Goal: Transaction & Acquisition: Purchase product/service

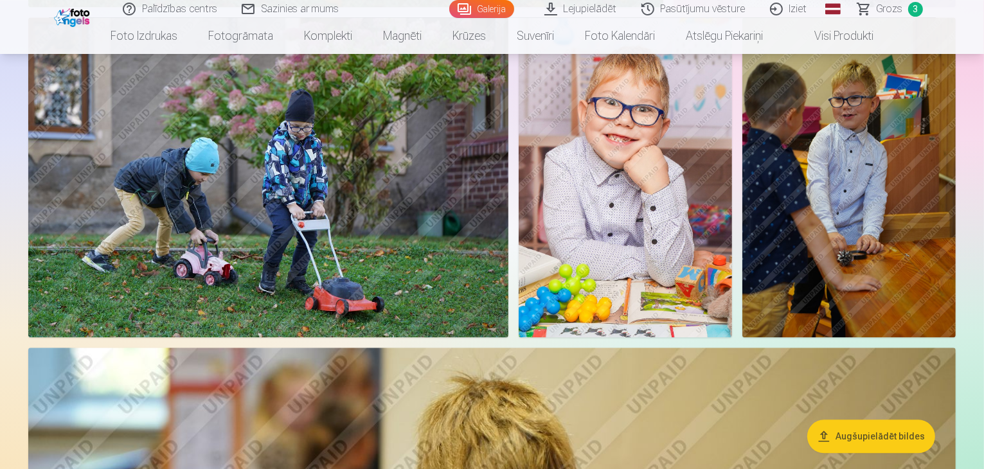
scroll to position [2787, 0]
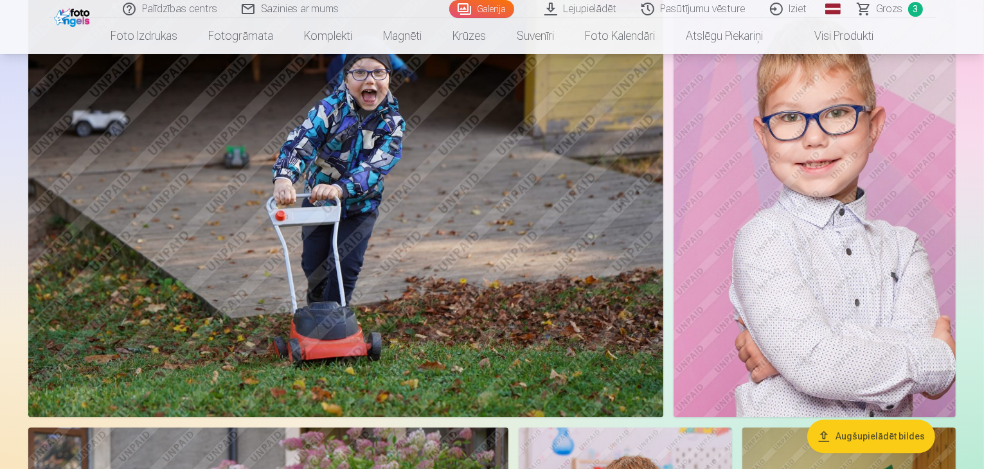
click at [890, 6] on span "Grozs" at bounding box center [890, 8] width 26 height 15
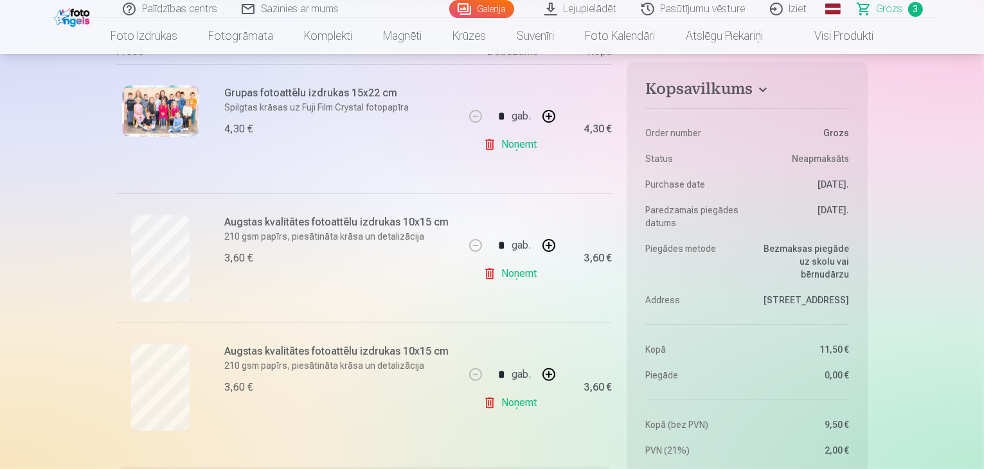
scroll to position [283, 0]
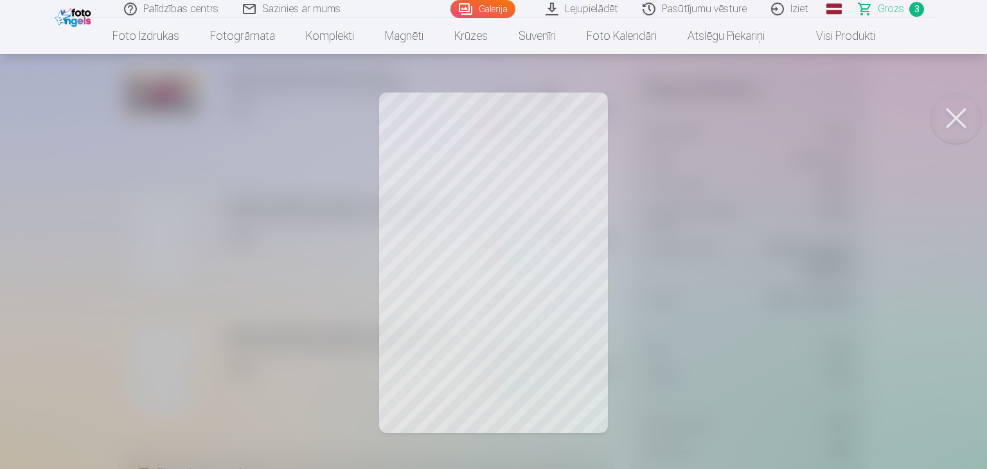
click at [962, 120] on button at bounding box center [956, 118] width 51 height 51
click at [956, 130] on button at bounding box center [956, 118] width 51 height 51
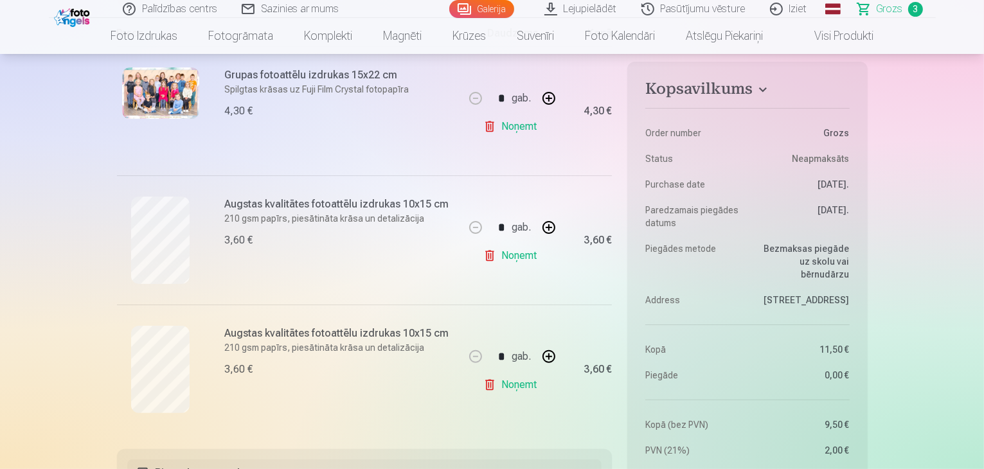
click at [512, 389] on link "Noņemt" at bounding box center [512, 385] width 58 height 26
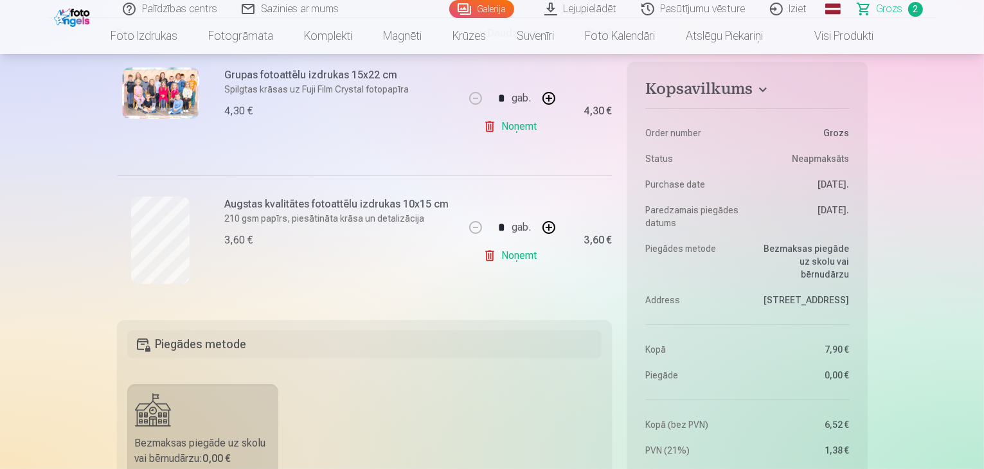
scroll to position [0, 0]
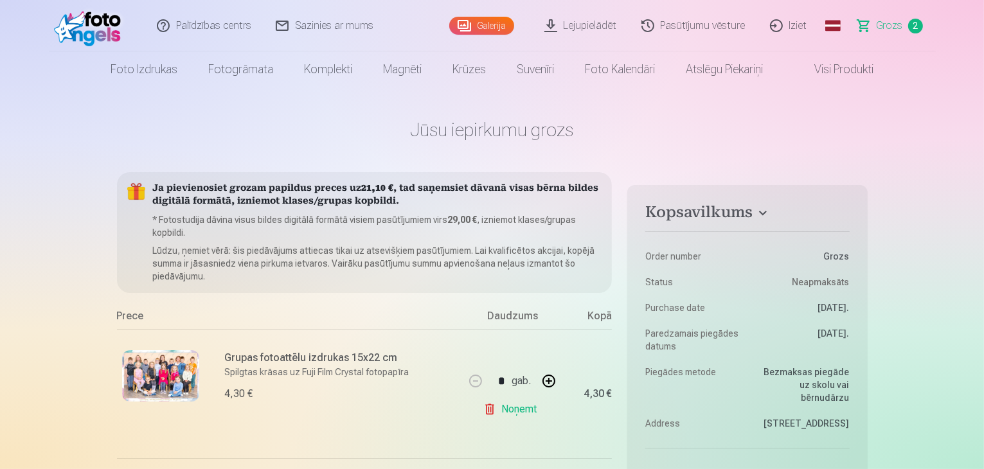
click at [501, 26] on link "Galerija" at bounding box center [481, 26] width 65 height 18
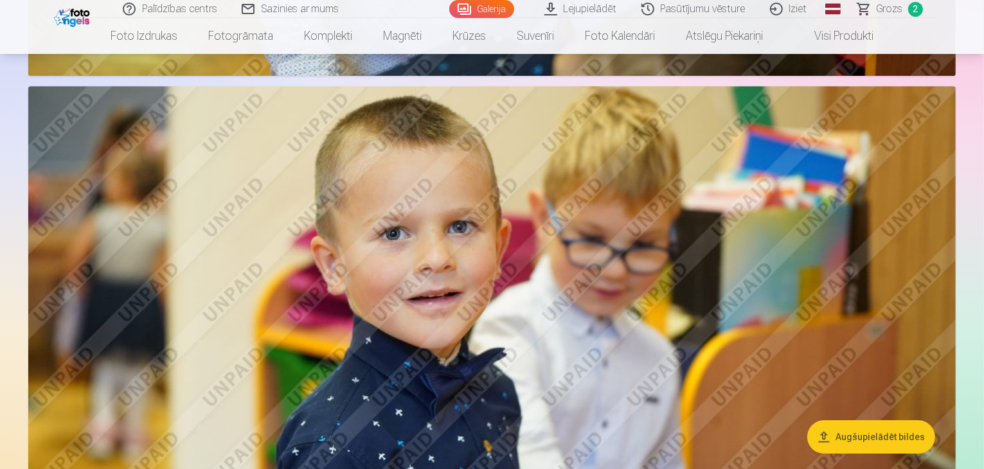
scroll to position [4088, 0]
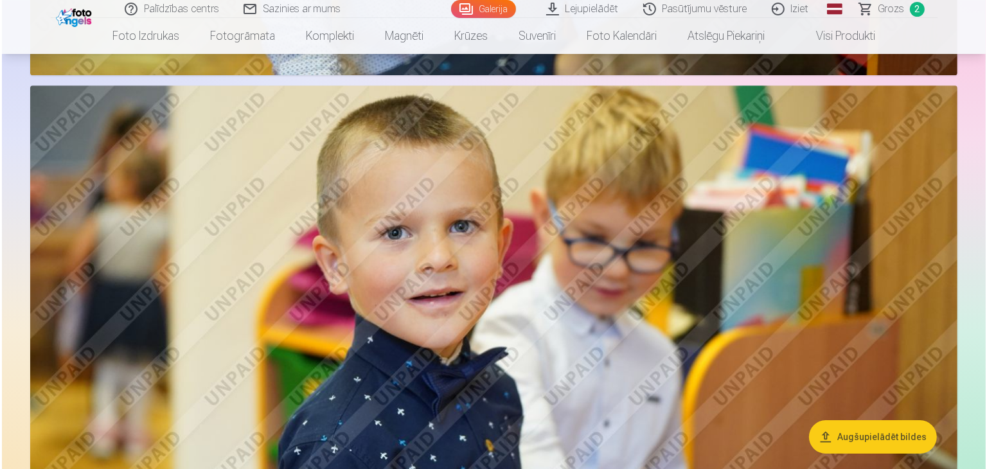
scroll to position [4099, 0]
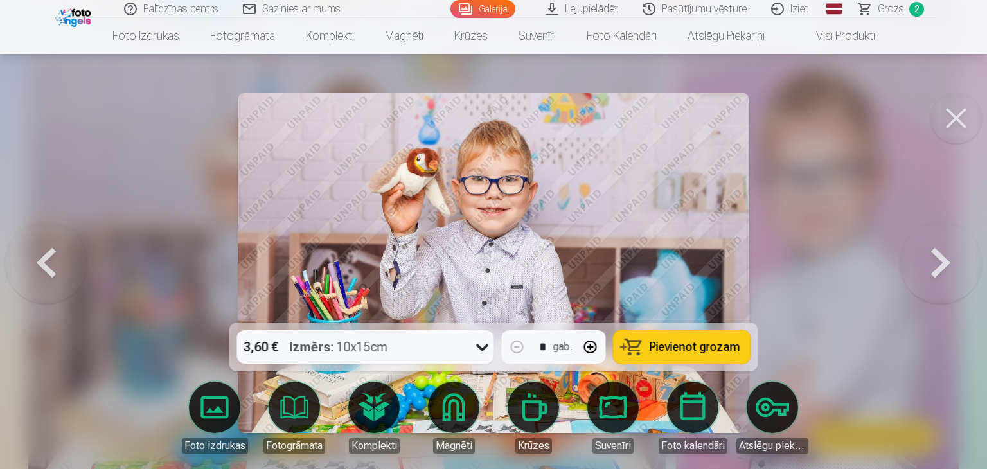
click at [740, 337] on button "Pievienot grozam" at bounding box center [682, 346] width 137 height 33
click at [957, 121] on button at bounding box center [956, 118] width 51 height 51
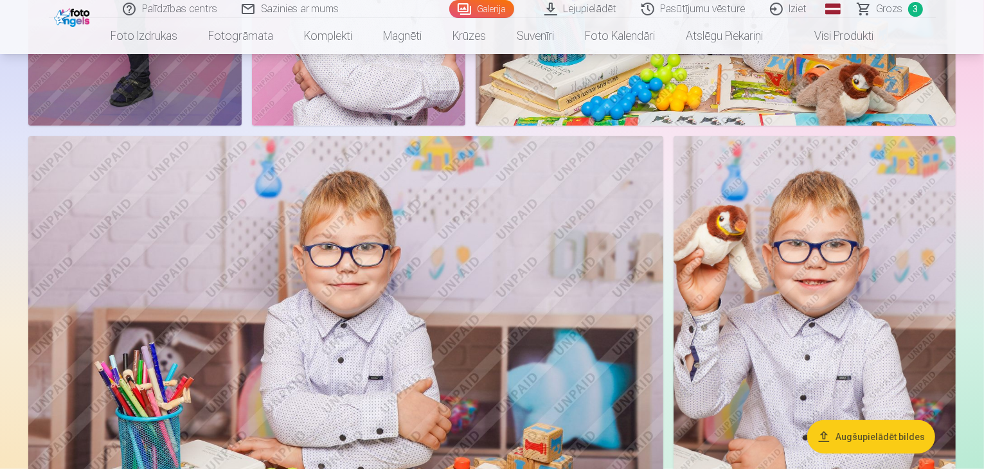
scroll to position [1028, 0]
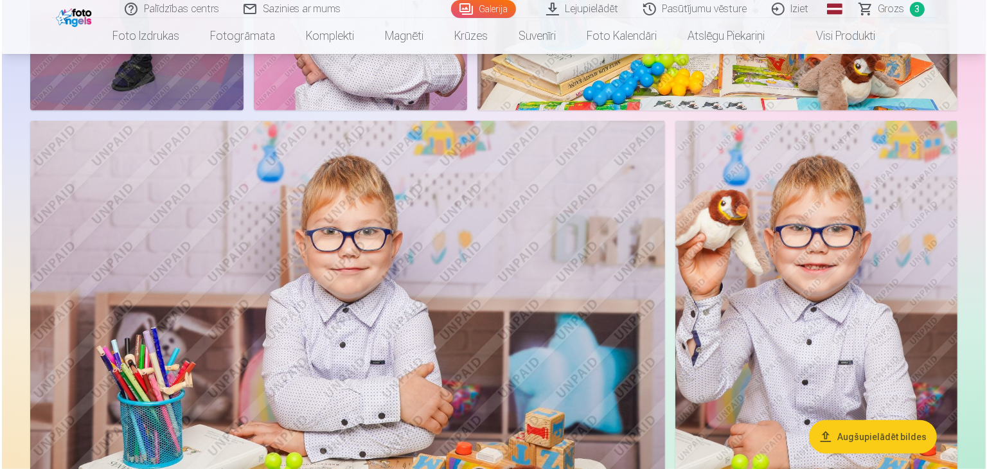
scroll to position [1030, 0]
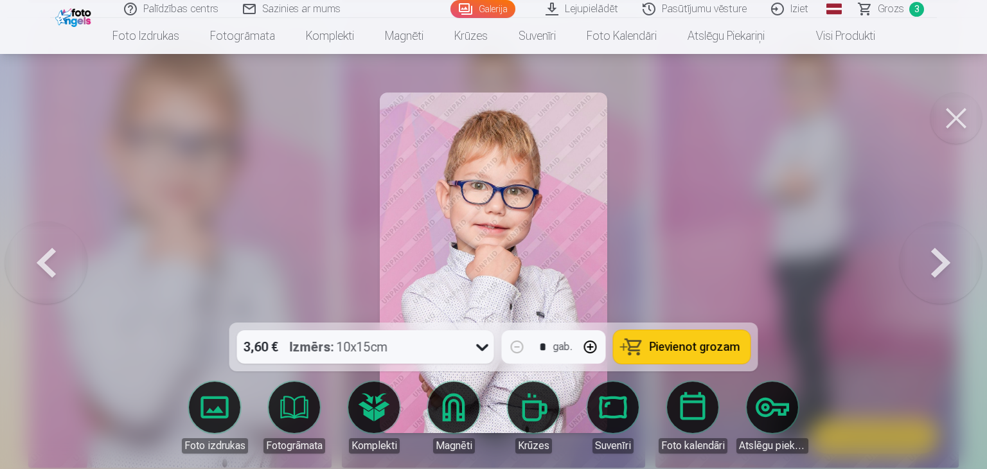
click at [855, 400] on div at bounding box center [493, 234] width 987 height 469
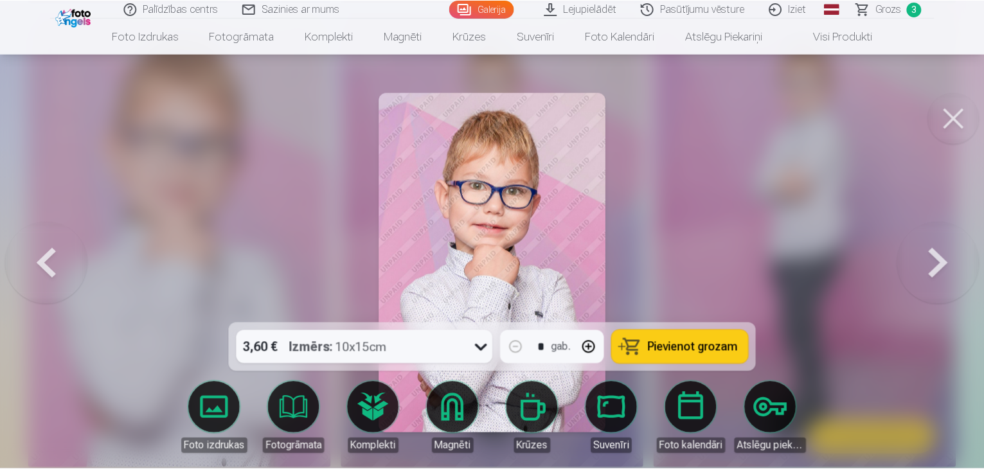
scroll to position [1028, 0]
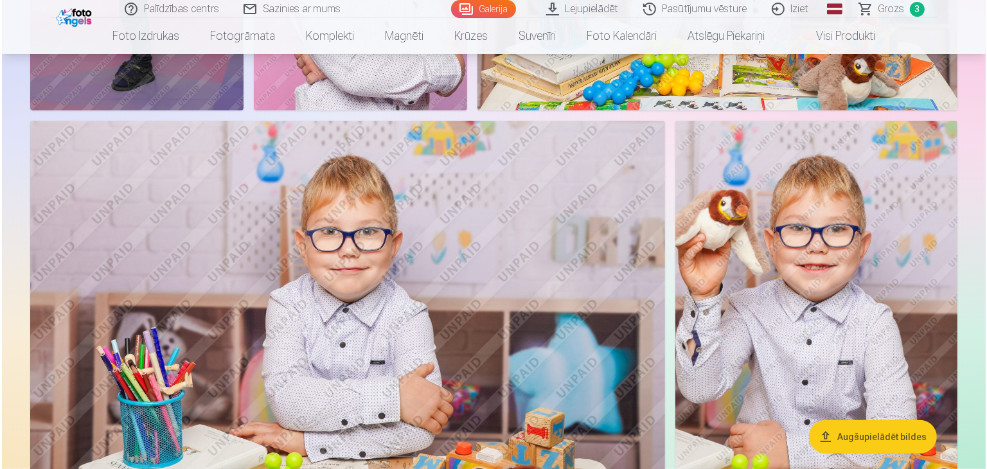
scroll to position [1030, 0]
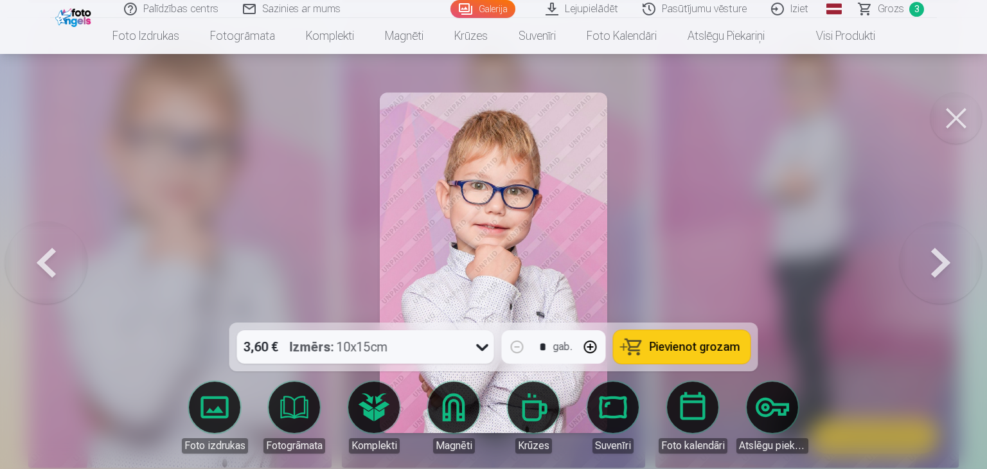
click at [713, 352] on span "Pievienot grozam" at bounding box center [695, 347] width 91 height 12
click at [958, 127] on button at bounding box center [956, 118] width 51 height 51
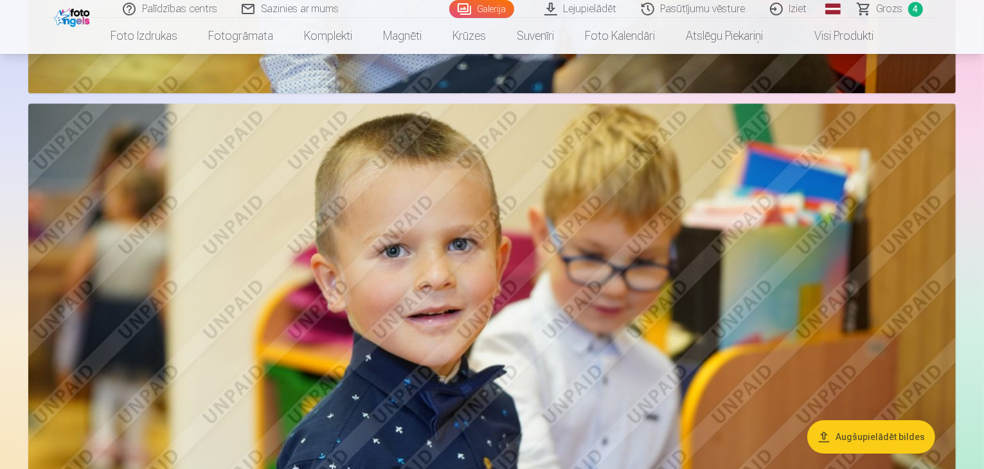
scroll to position [4073, 0]
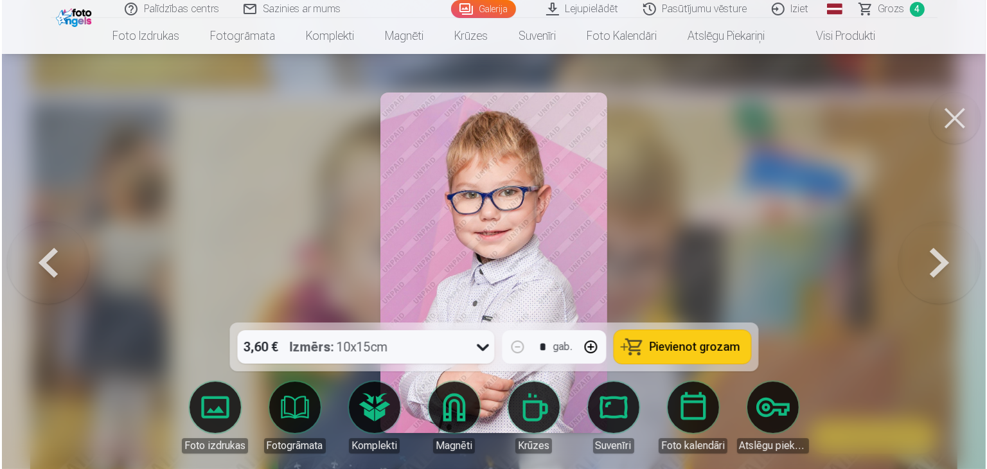
scroll to position [4084, 0]
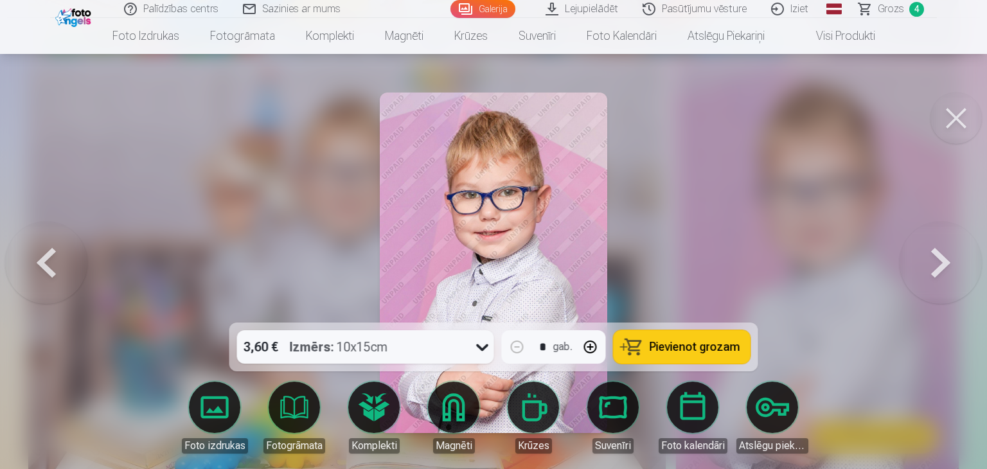
click at [656, 352] on span "Pievienot grozam" at bounding box center [695, 347] width 91 height 12
click at [964, 133] on div "3,60 € Izmērs : 10x15cm * gab. Pievienot grozam Foto izdrukas Fotogrāmata Kompl…" at bounding box center [493, 133] width 941 height 8163
click at [955, 118] on button at bounding box center [956, 118] width 51 height 51
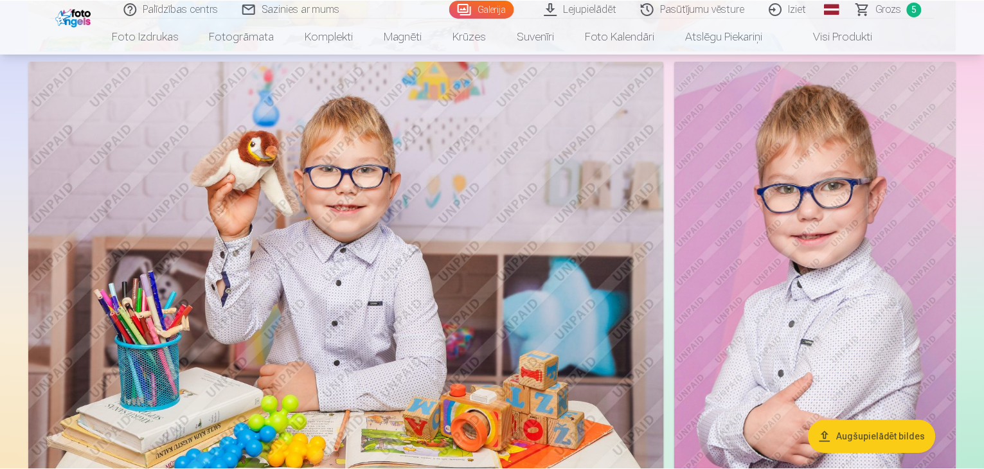
scroll to position [4073, 0]
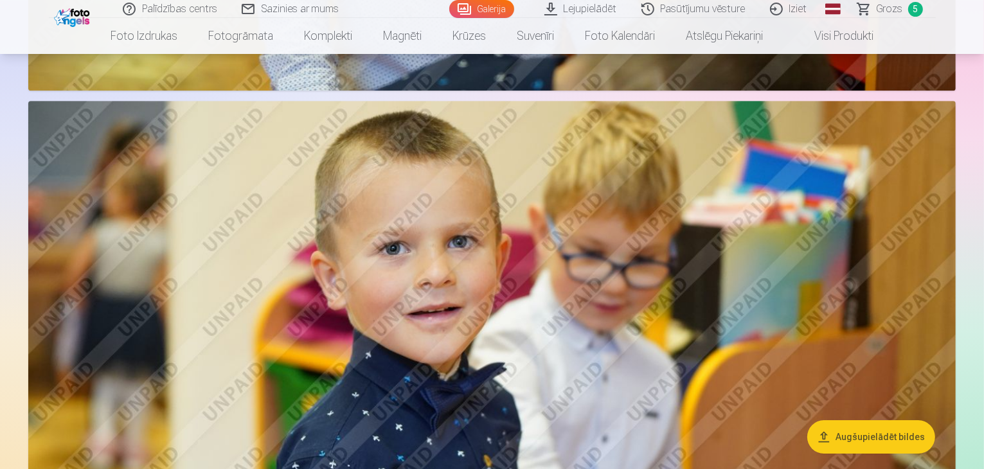
drag, startPoint x: 983, startPoint y: 159, endPoint x: 985, endPoint y: 195, distance: 36.0
drag, startPoint x: 983, startPoint y: 163, endPoint x: 974, endPoint y: 204, distance: 42.1
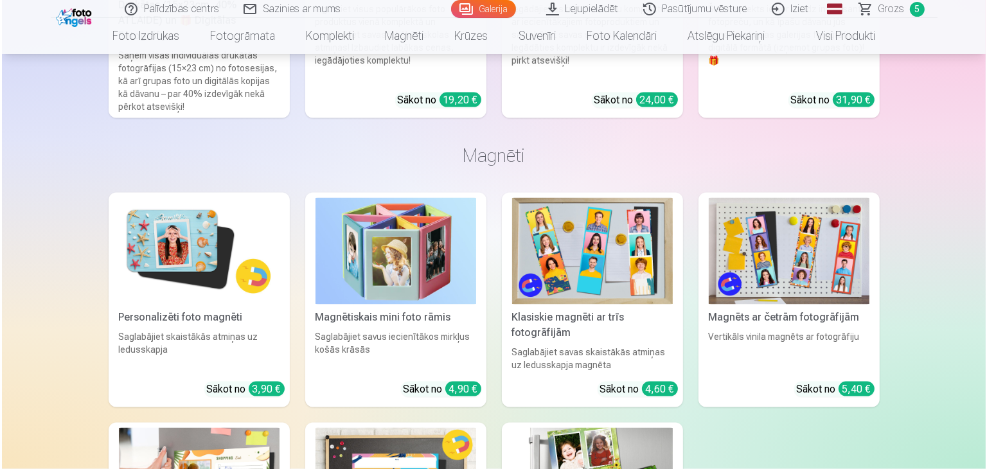
scroll to position [6926, 0]
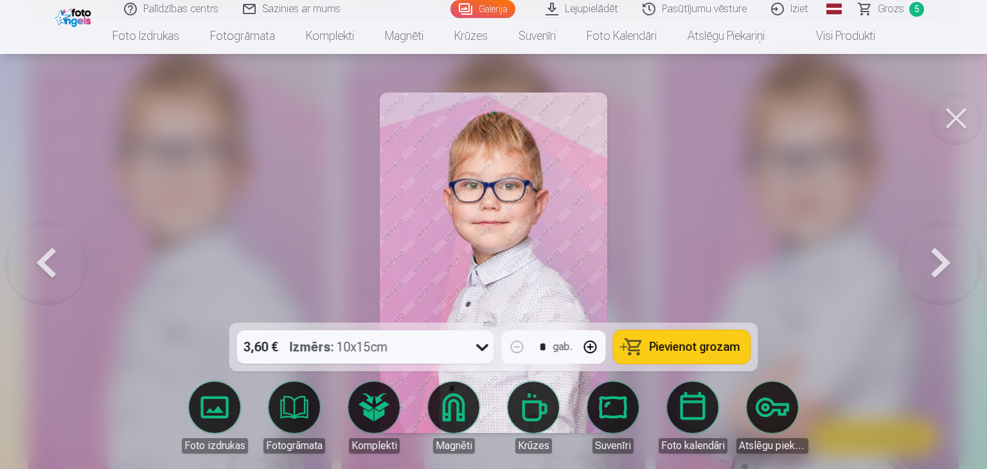
click at [656, 345] on span "Pievienot grozam" at bounding box center [695, 347] width 91 height 12
click at [974, 116] on button at bounding box center [956, 118] width 51 height 51
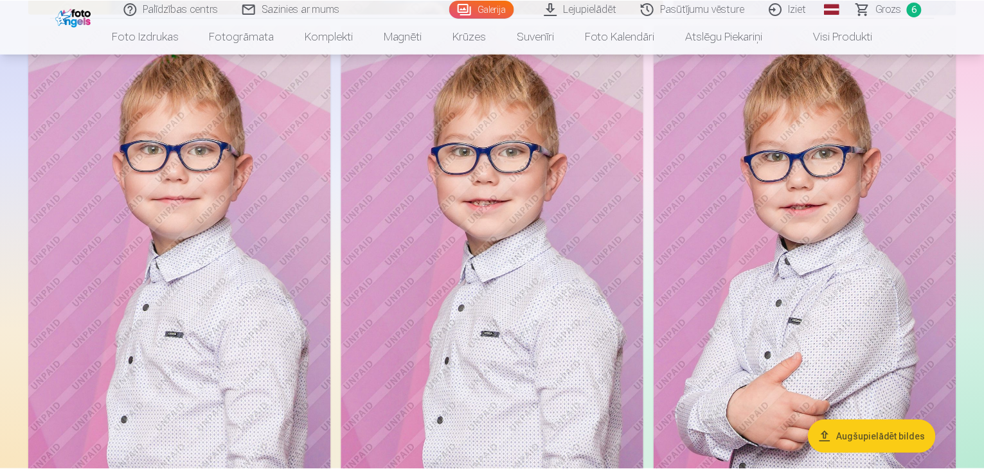
scroll to position [6906, 0]
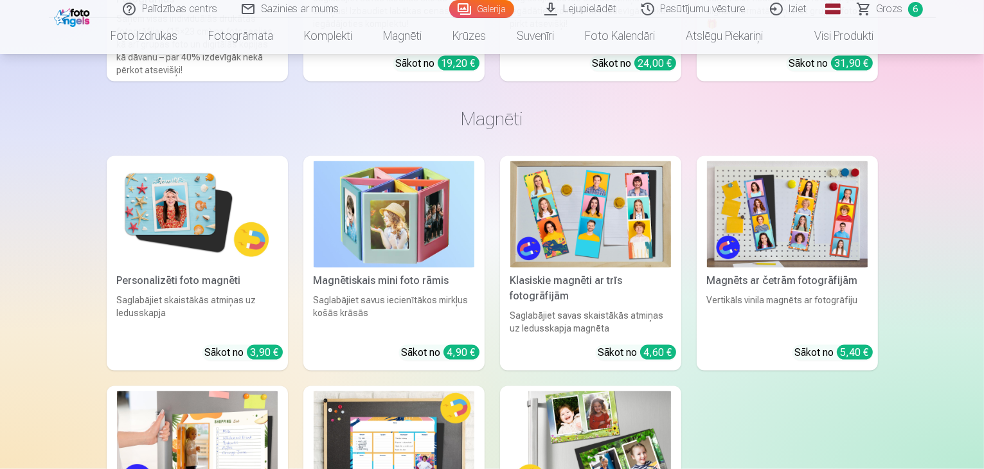
click at [879, 13] on span "Grozs" at bounding box center [890, 8] width 26 height 15
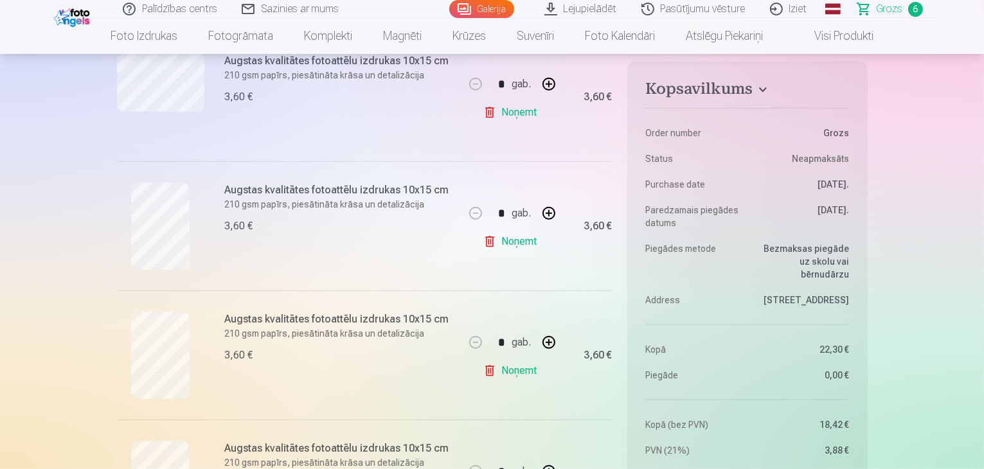
scroll to position [568, 0]
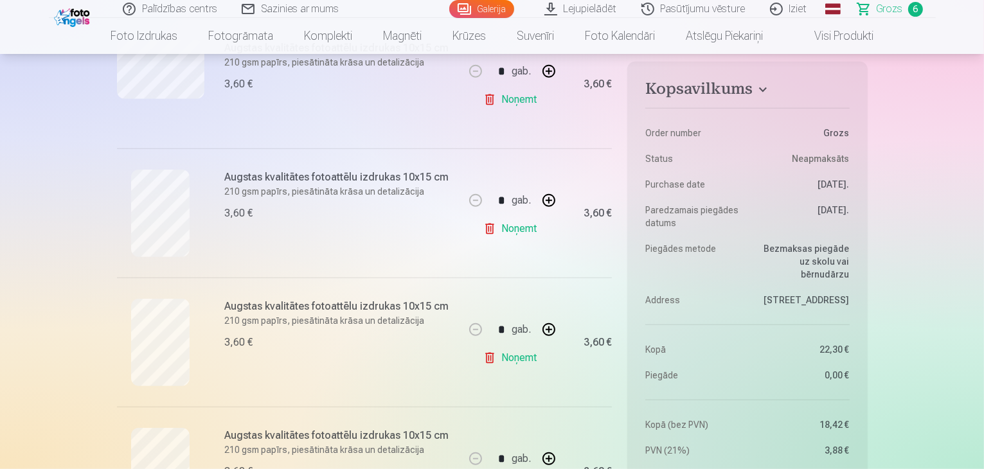
click at [512, 233] on link "Noņemt" at bounding box center [512, 229] width 58 height 26
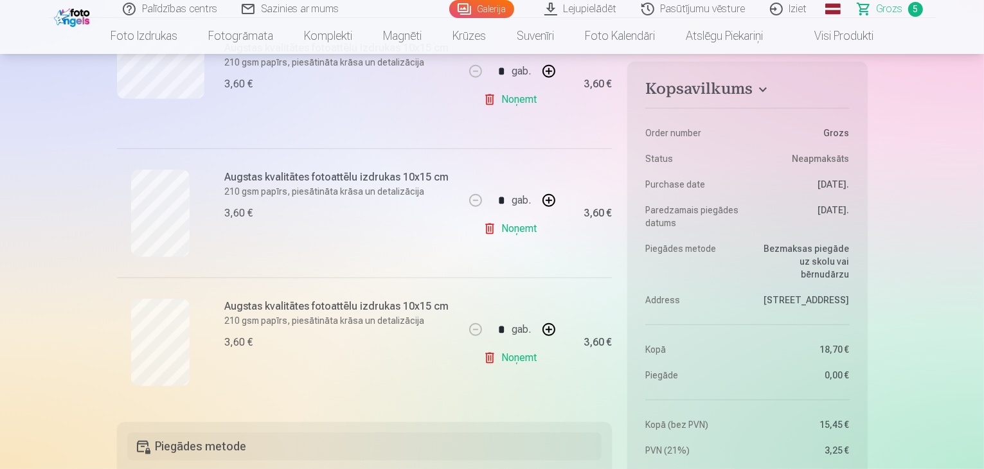
click at [517, 357] on link "Noņemt" at bounding box center [512, 358] width 58 height 26
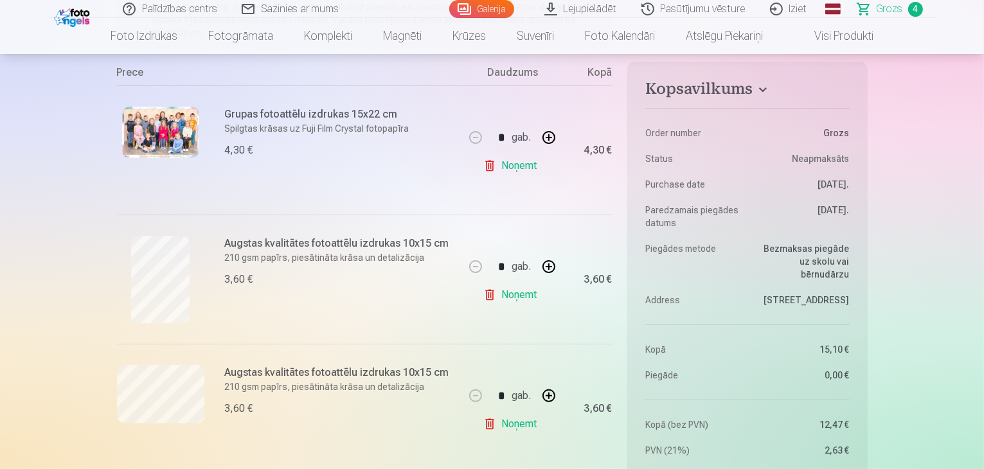
scroll to position [256, 0]
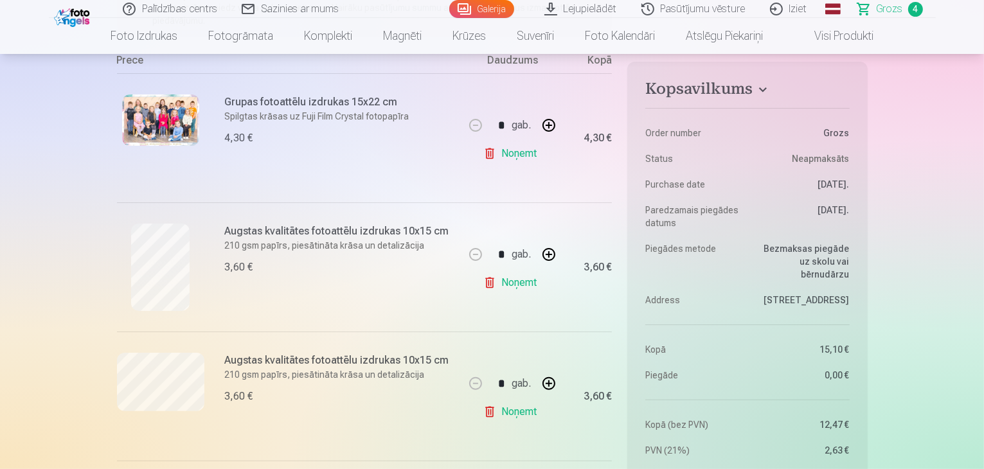
click at [519, 289] on link "Noņemt" at bounding box center [512, 283] width 58 height 26
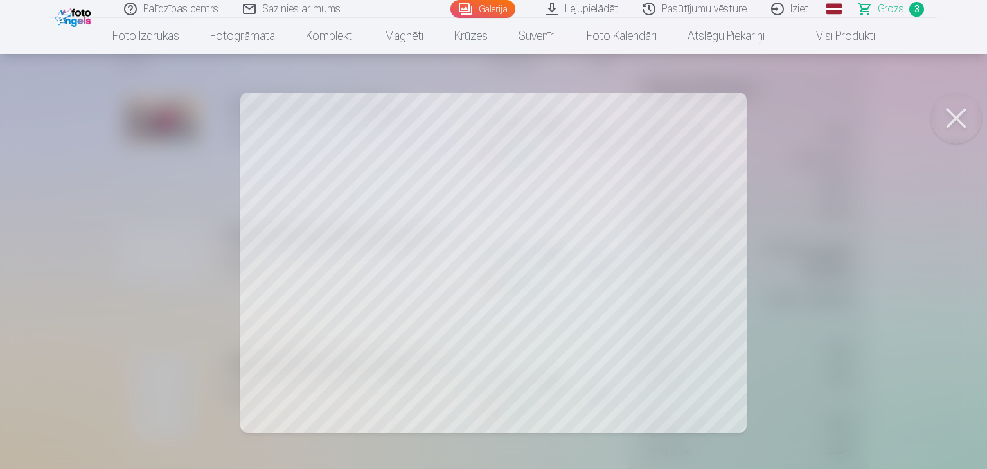
click at [964, 119] on button at bounding box center [956, 118] width 51 height 51
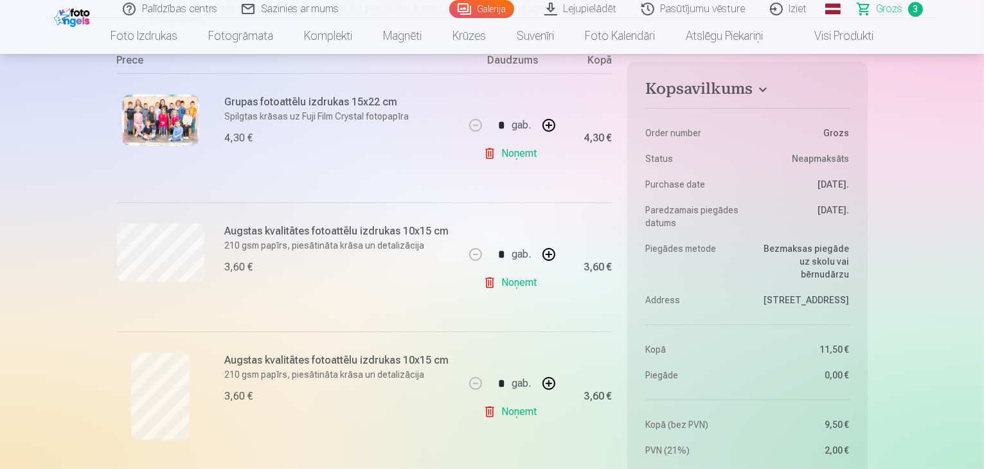
click at [520, 282] on link "Noņemt" at bounding box center [512, 283] width 58 height 26
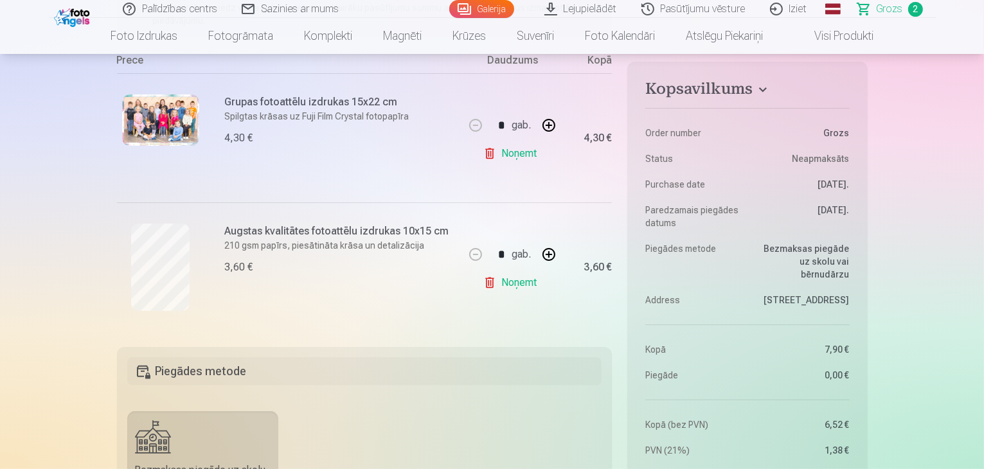
click at [490, 8] on link "Galerija" at bounding box center [481, 9] width 65 height 18
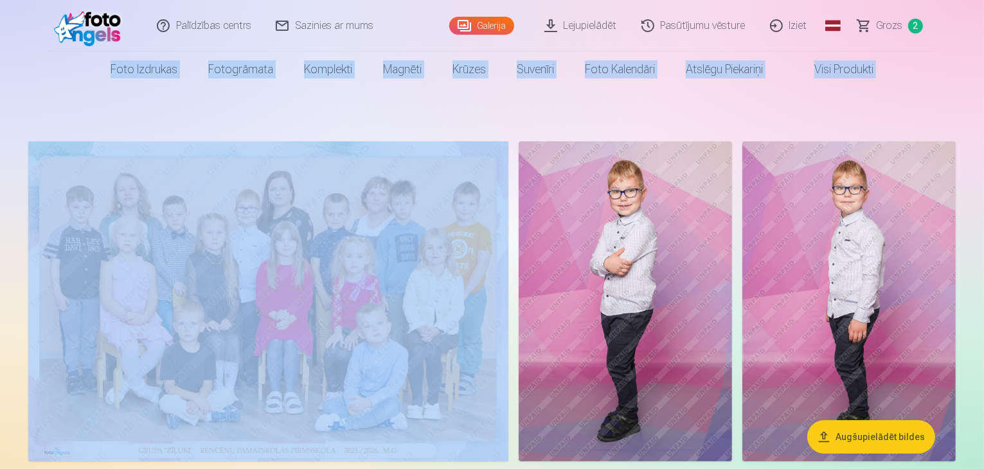
drag, startPoint x: 983, startPoint y: 13, endPoint x: 987, endPoint y: 50, distance: 37.4
click at [983, 50] on html "Palīdzības centrs Sazinies ar mums Galerija Lejupielādēt Pasūtījumu vēsture Izi…" at bounding box center [492, 234] width 984 height 469
drag, startPoint x: 987, startPoint y: 0, endPoint x: 337, endPoint y: 143, distance: 665.5
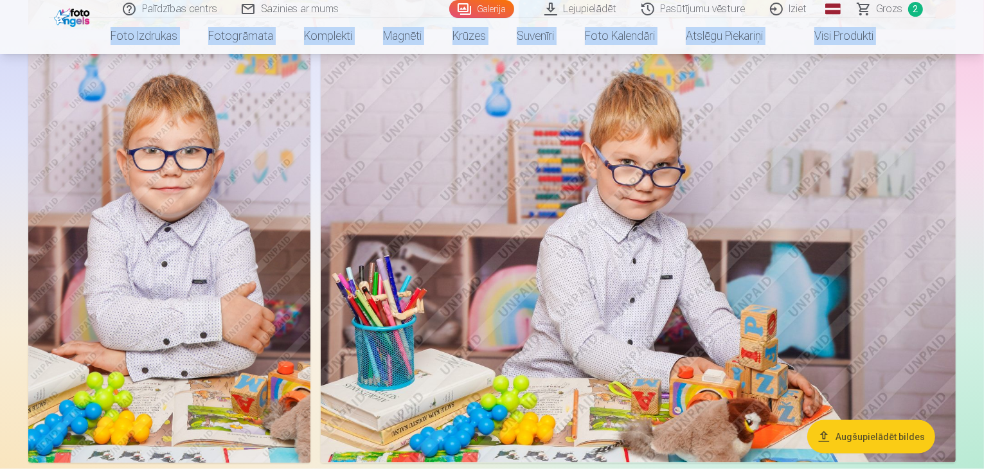
scroll to position [1877, 0]
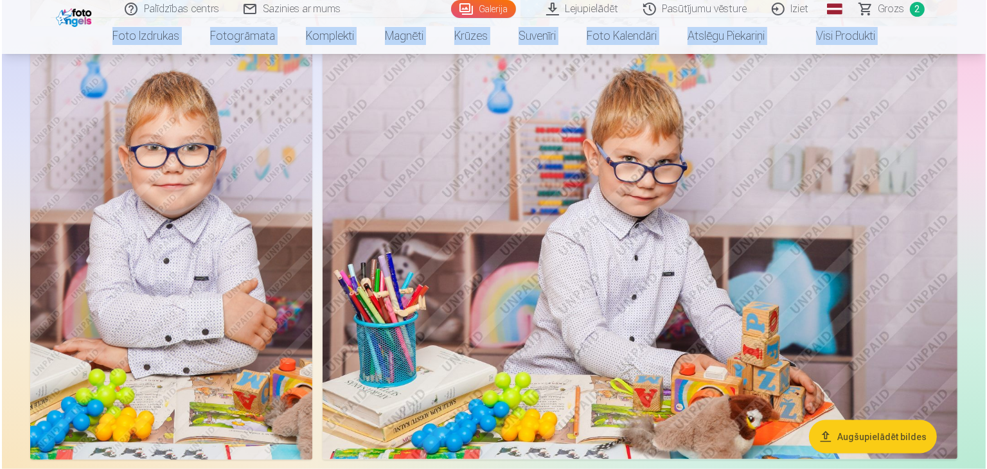
scroll to position [1881, 0]
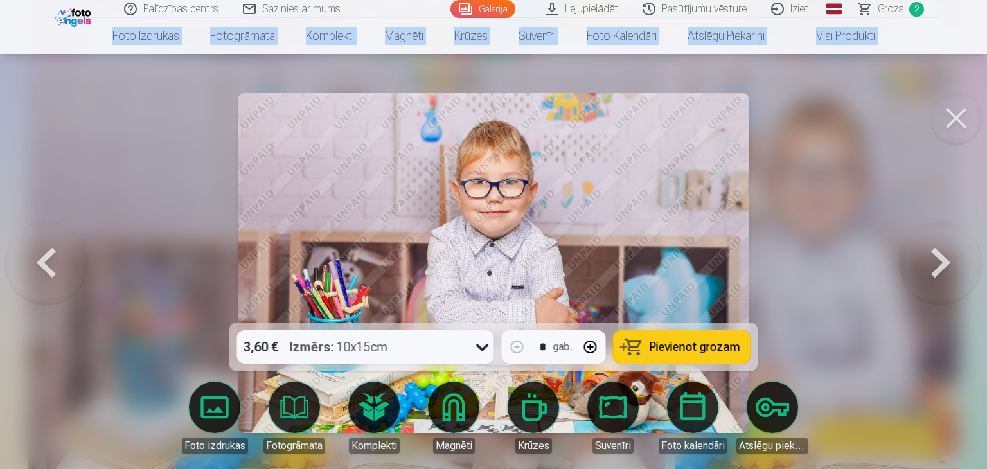
click at [679, 341] on span "Pievienot grozam" at bounding box center [695, 347] width 91 height 12
click at [962, 120] on button at bounding box center [956, 118] width 51 height 51
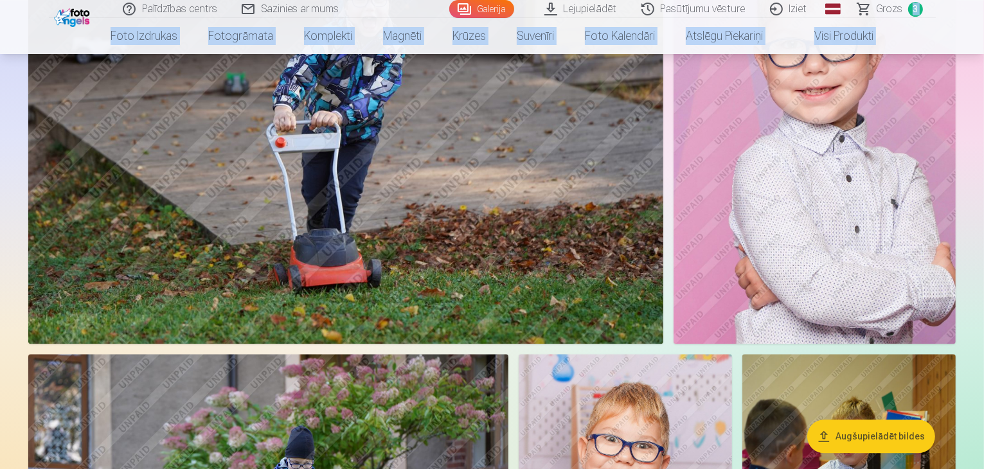
scroll to position [2846, 0]
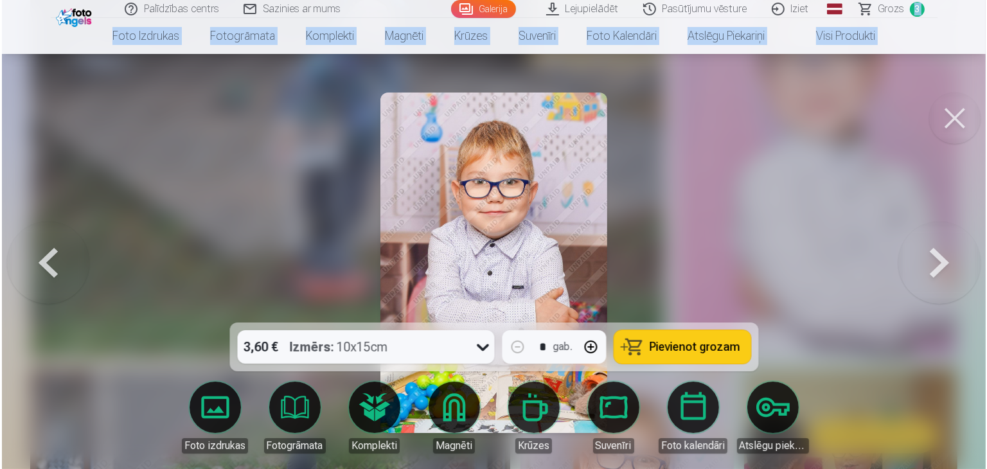
scroll to position [2855, 0]
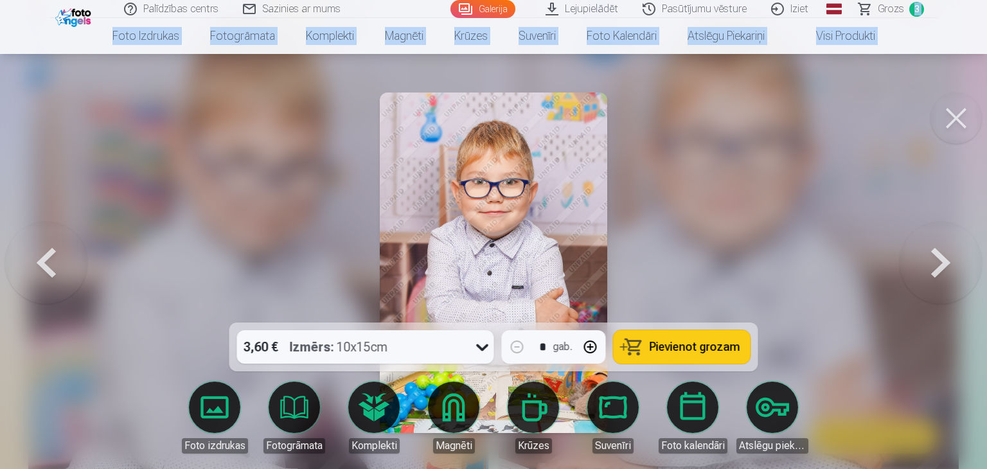
click at [957, 120] on button at bounding box center [956, 118] width 51 height 51
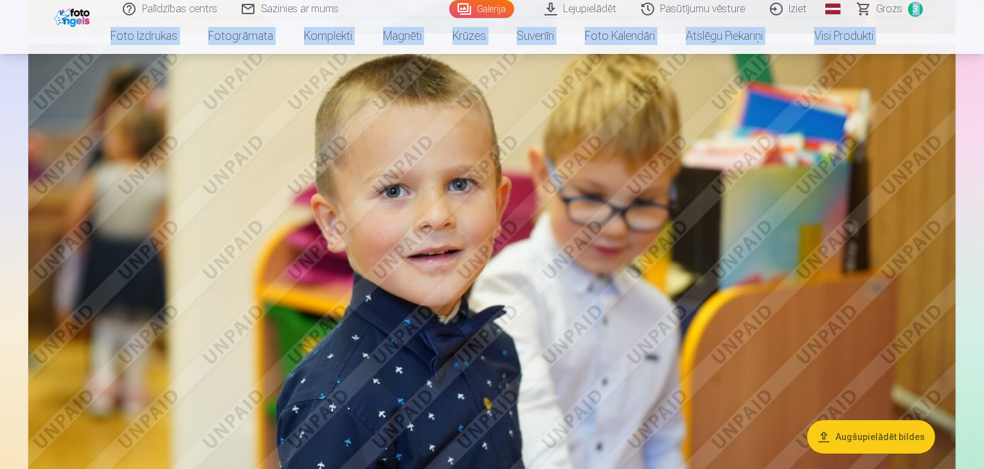
scroll to position [4535, 0]
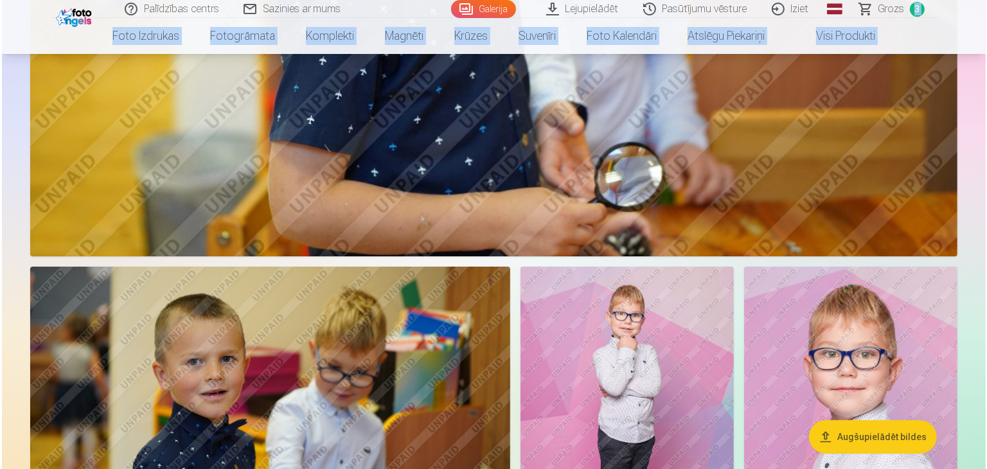
scroll to position [4548, 0]
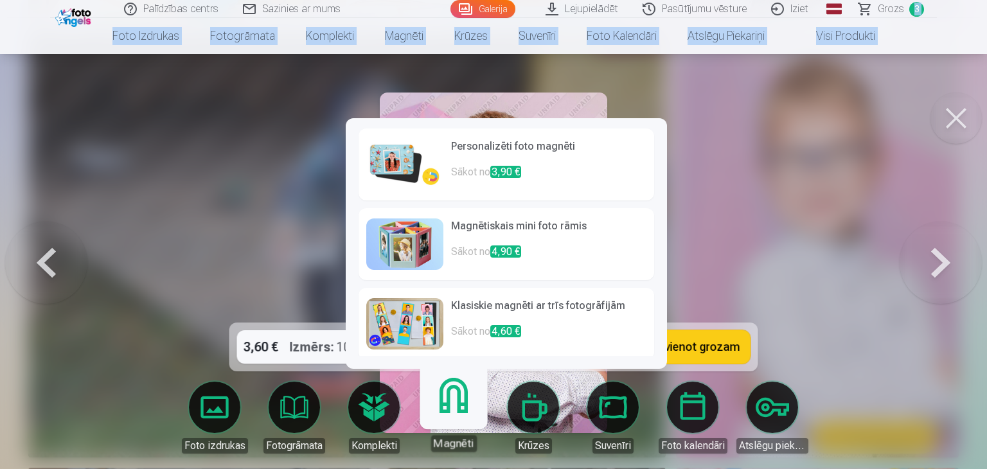
click at [707, 355] on button "Pievienot grozam" at bounding box center [682, 346] width 137 height 33
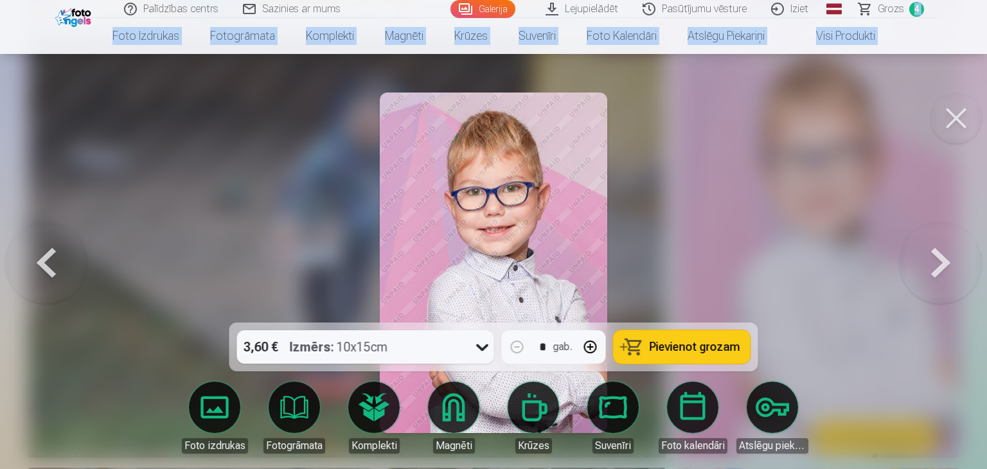
click at [910, 13] on link "Grozs 4" at bounding box center [892, 9] width 90 height 18
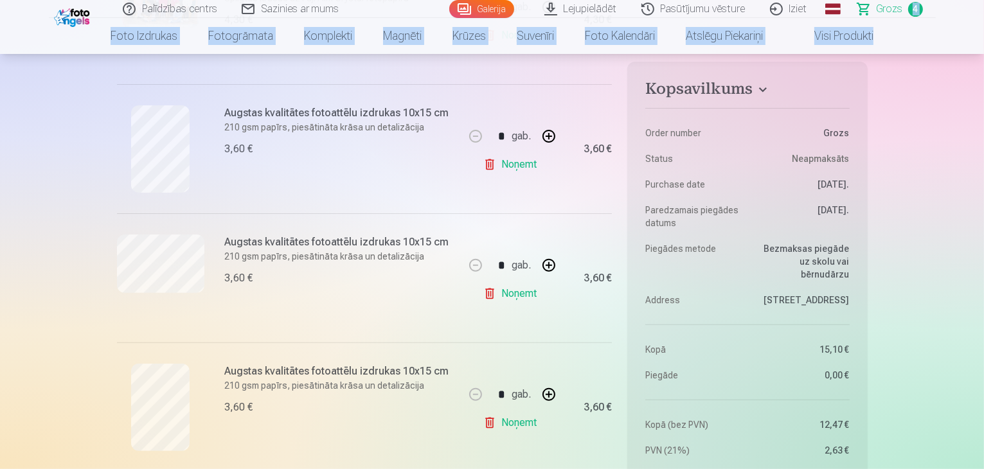
scroll to position [355, 0]
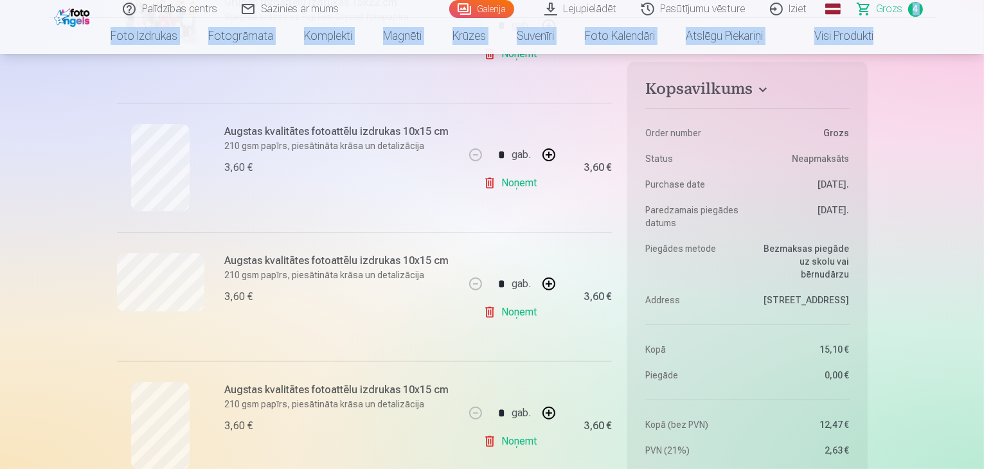
click at [516, 444] on link "Noņemt" at bounding box center [512, 442] width 58 height 26
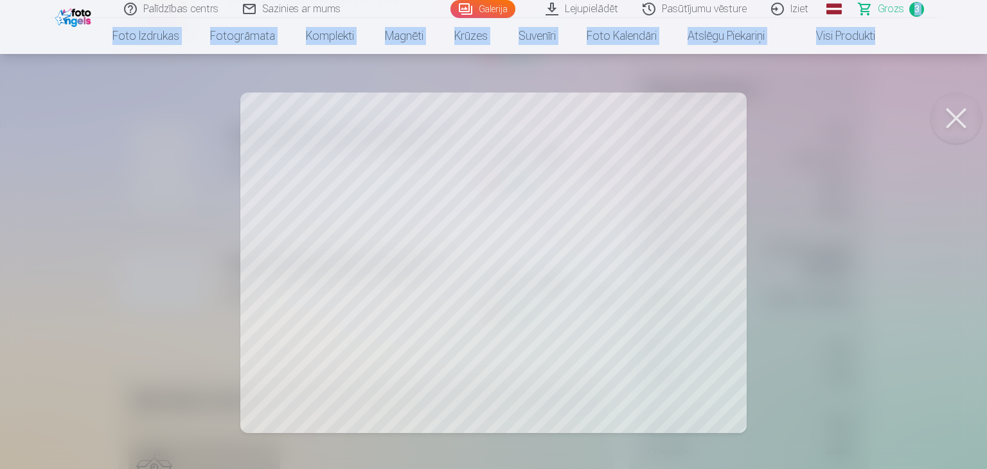
click at [966, 129] on button at bounding box center [956, 118] width 51 height 51
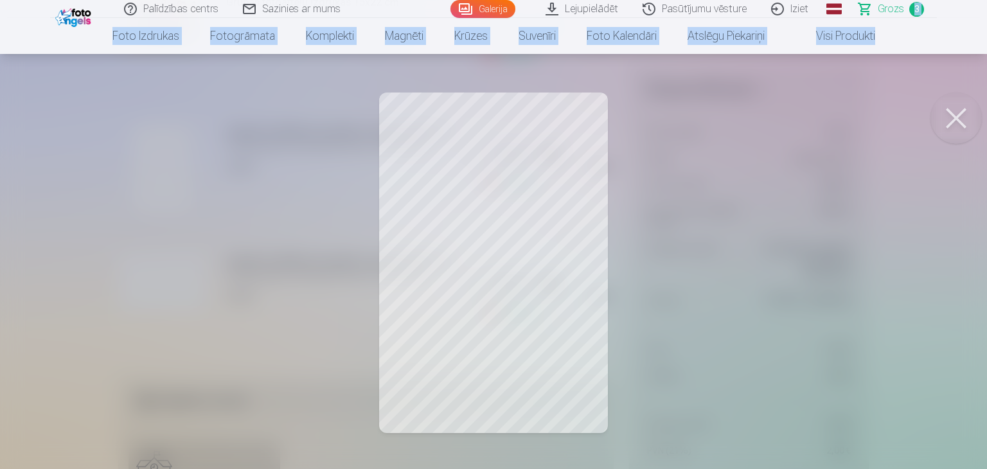
click at [960, 114] on button at bounding box center [956, 118] width 51 height 51
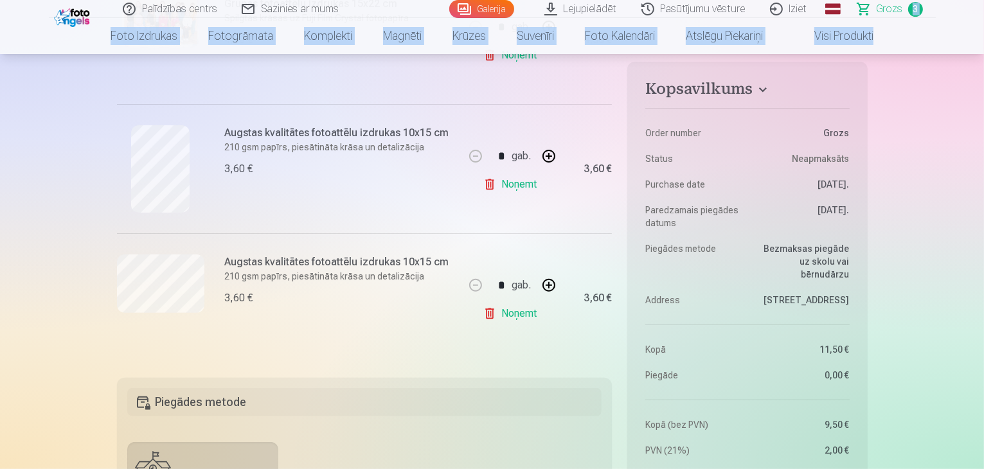
scroll to position [348, 0]
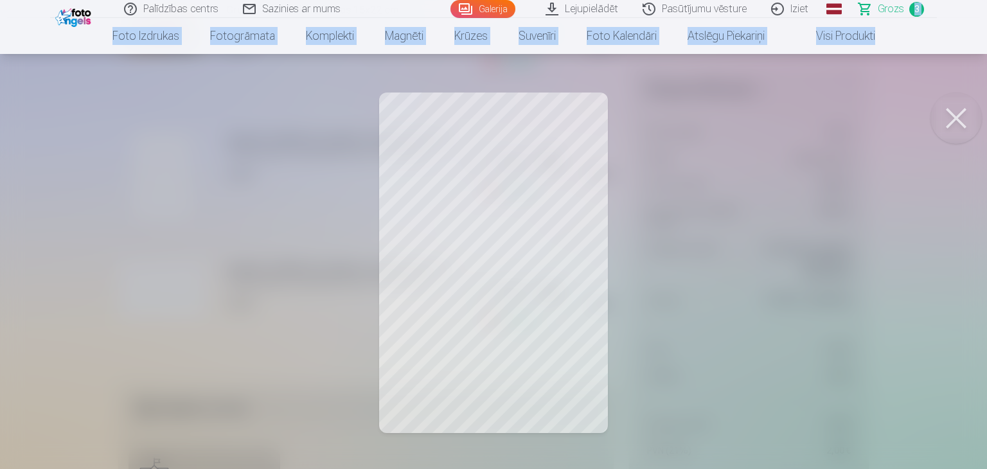
click at [957, 119] on button at bounding box center [956, 118] width 51 height 51
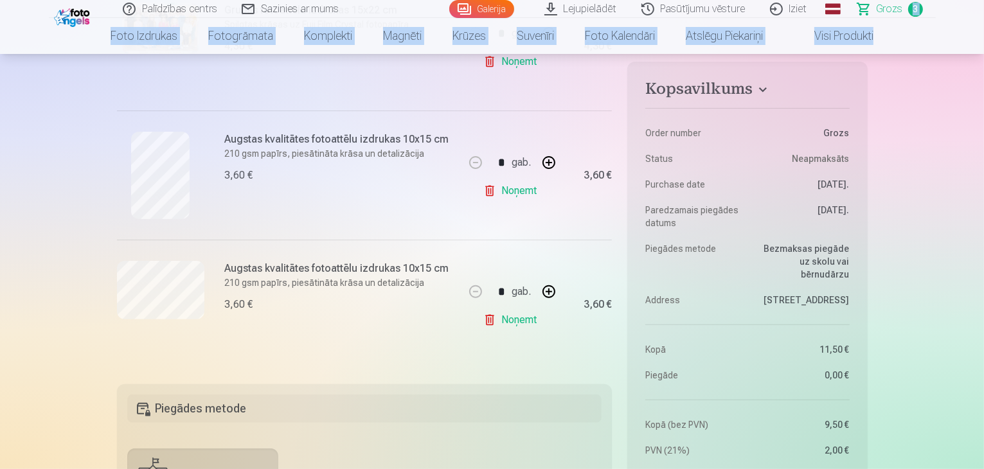
click at [555, 165] on button "button" at bounding box center [548, 162] width 31 height 31
type input "*"
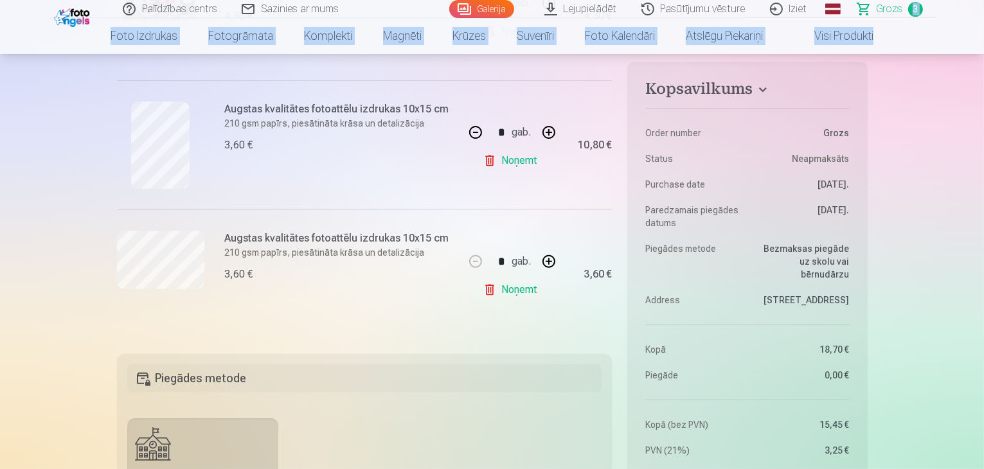
scroll to position [390, 0]
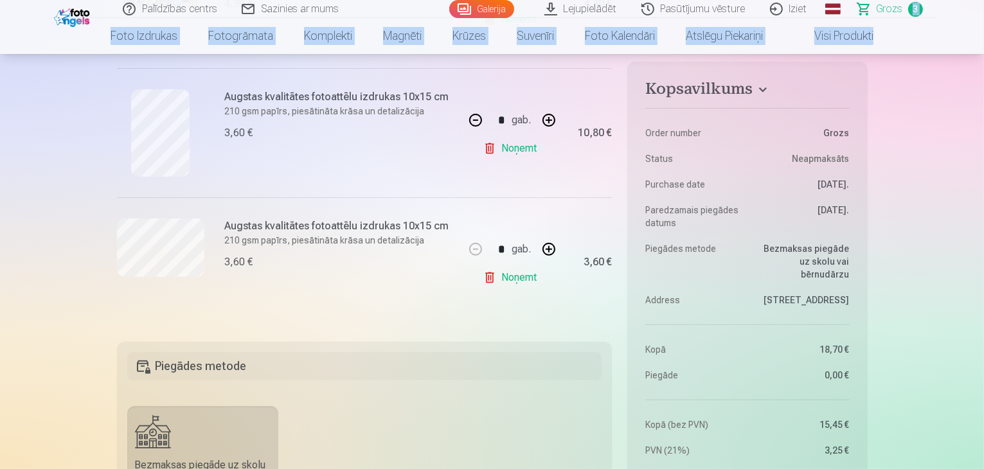
click at [512, 281] on link "Noņemt" at bounding box center [512, 278] width 58 height 26
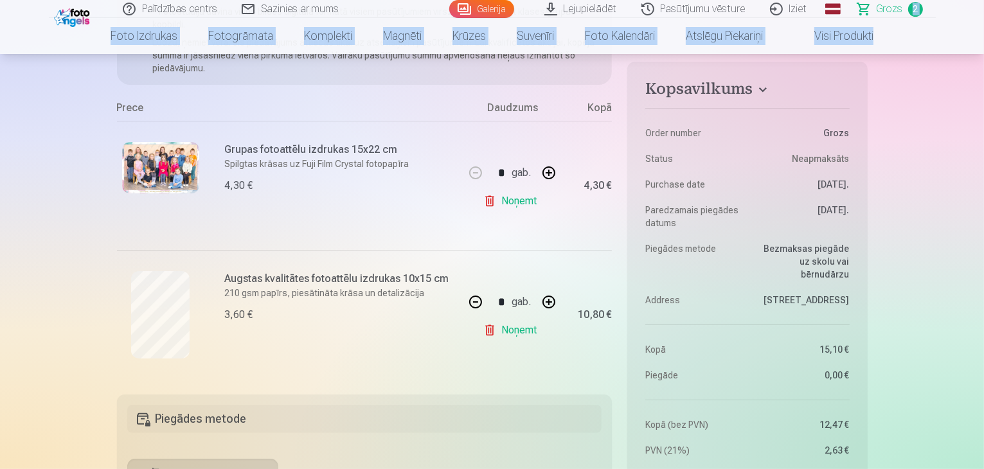
scroll to position [184, 0]
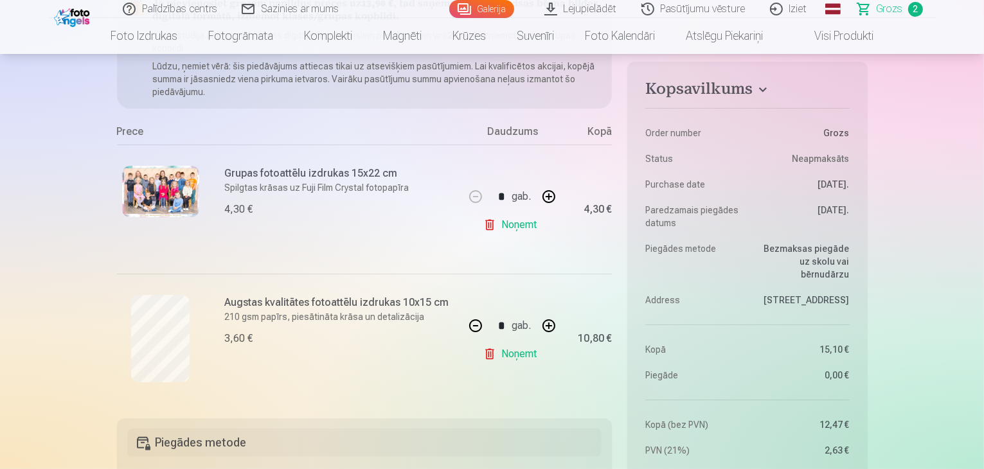
click at [895, 7] on span "Grozs" at bounding box center [890, 8] width 26 height 15
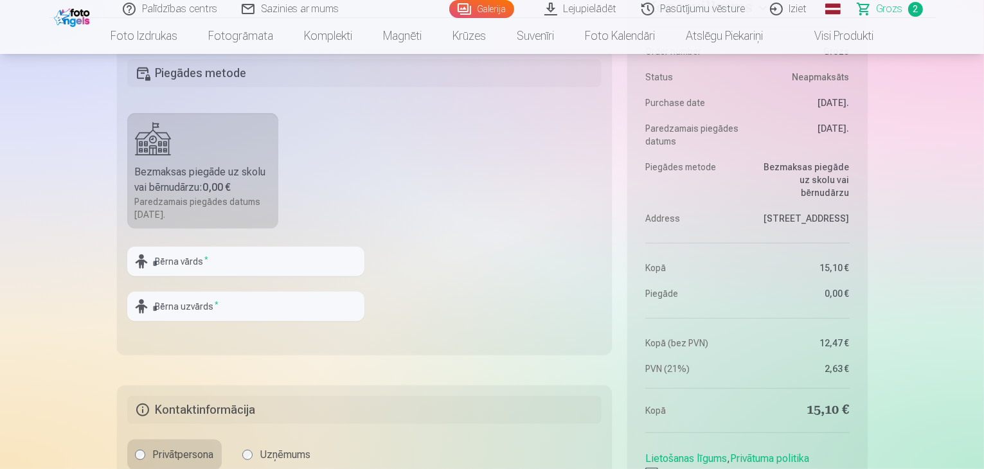
scroll to position [578, 0]
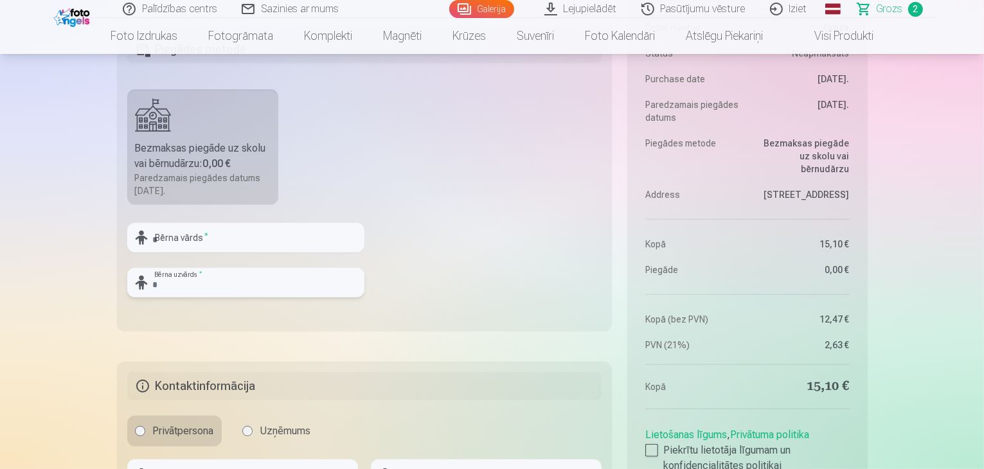
click at [200, 268] on input "text" at bounding box center [245, 283] width 237 height 30
click at [195, 247] on input "text" at bounding box center [245, 238] width 237 height 30
type input "*"
type input "****"
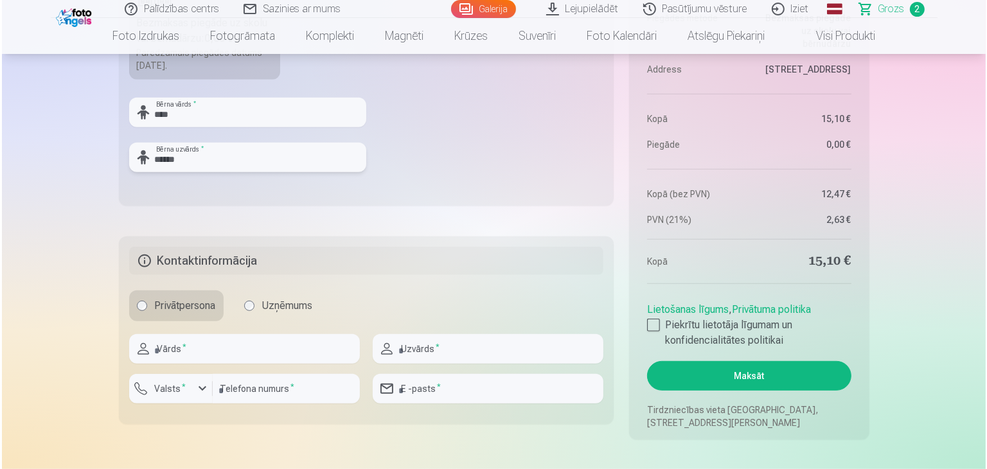
scroll to position [721, 0]
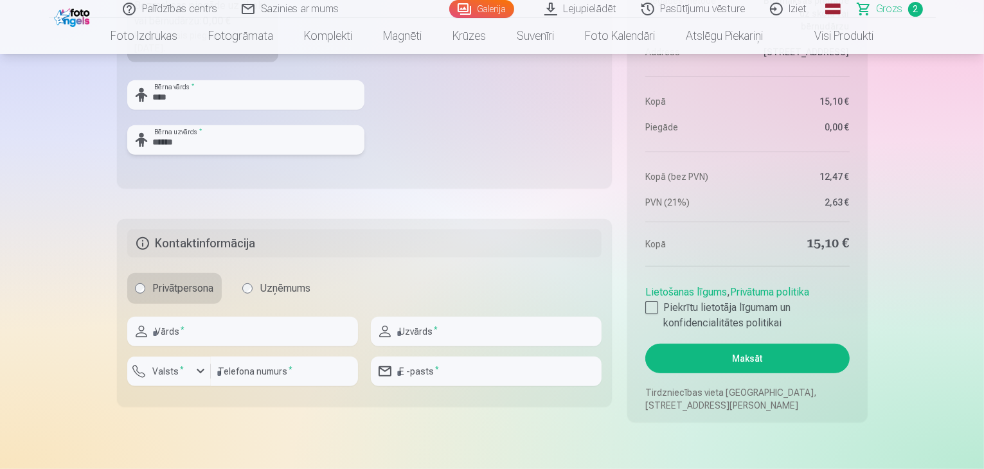
type input "******"
click at [244, 364] on input "number" at bounding box center [284, 372] width 147 height 30
click at [227, 343] on input "text" at bounding box center [242, 332] width 231 height 30
click at [655, 303] on div at bounding box center [651, 307] width 13 height 13
click at [231, 345] on input "text" at bounding box center [242, 332] width 231 height 30
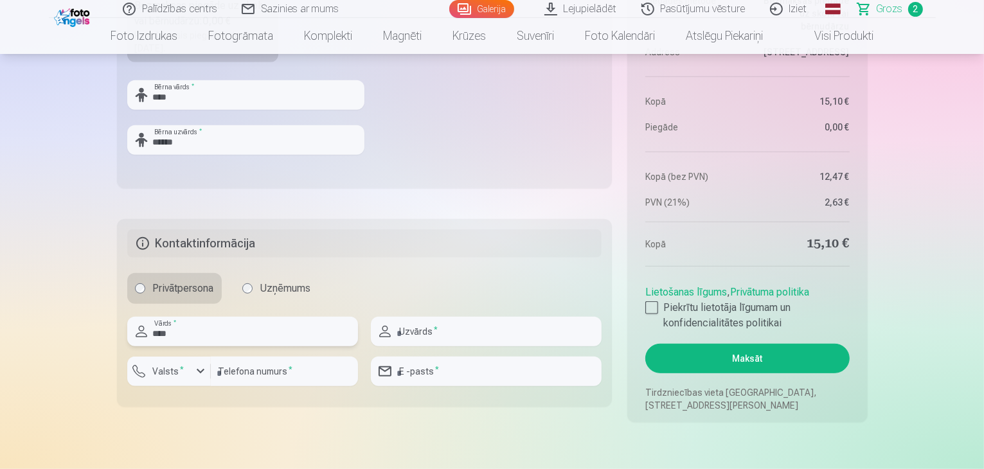
type input "****"
type input "******"
click at [164, 370] on label "Valsts *" at bounding box center [169, 371] width 42 height 13
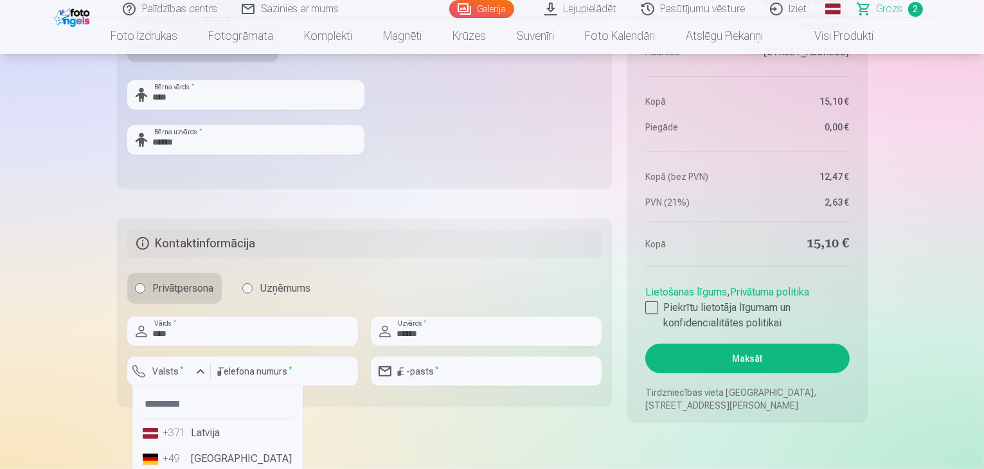
click at [194, 443] on li "+371 Latvija" at bounding box center [218, 433] width 160 height 26
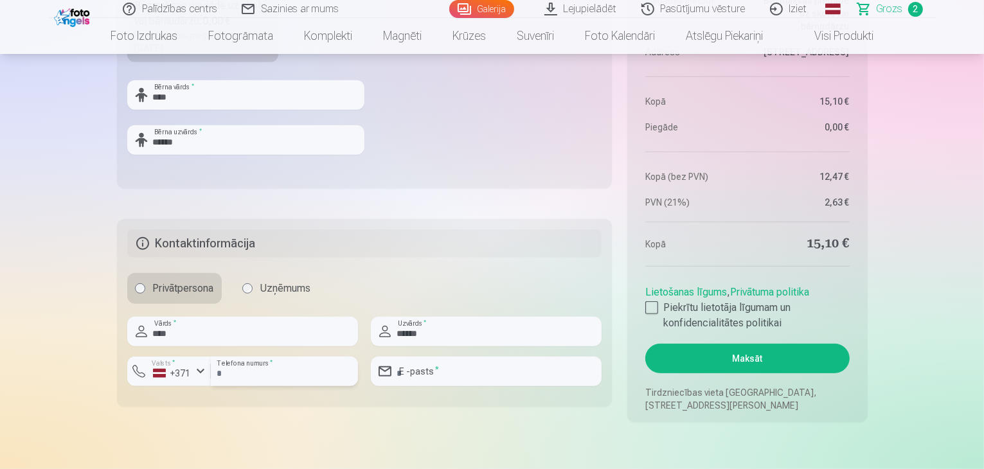
click at [264, 372] on input "number" at bounding box center [284, 372] width 147 height 30
type input "********"
click at [458, 366] on input "email" at bounding box center [486, 372] width 231 height 30
type input "**********"
click at [730, 365] on button "Maksāt" at bounding box center [747, 359] width 204 height 30
